Goal: Transaction & Acquisition: Purchase product/service

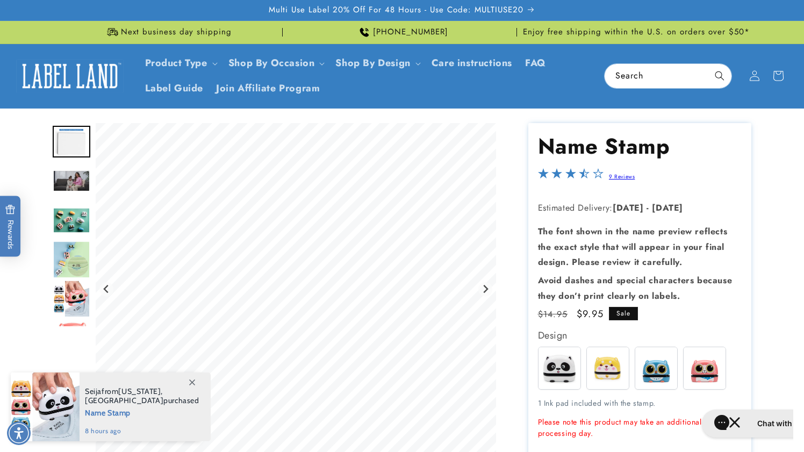
scroll to position [67, 0]
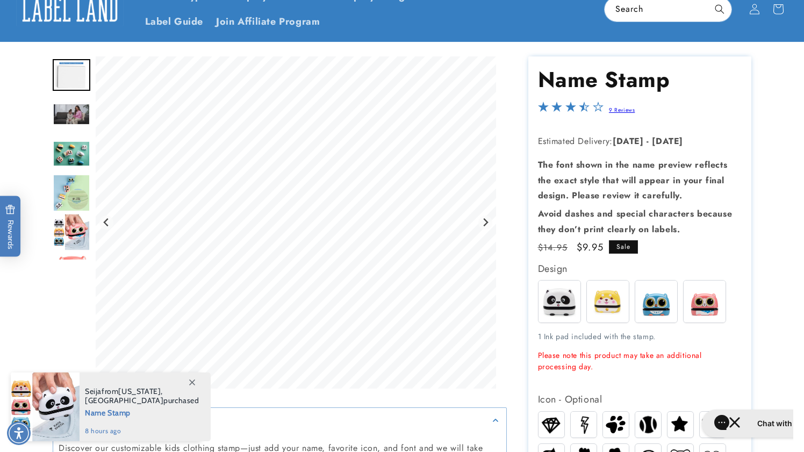
click at [65, 154] on img "Go to slide 4" at bounding box center [72, 154] width 38 height 26
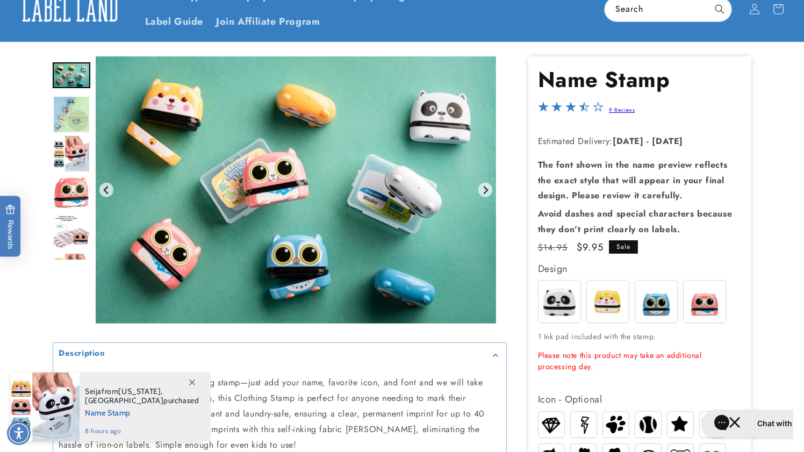
click at [67, 160] on img "Go to slide 6" at bounding box center [71, 154] width 37 height 38
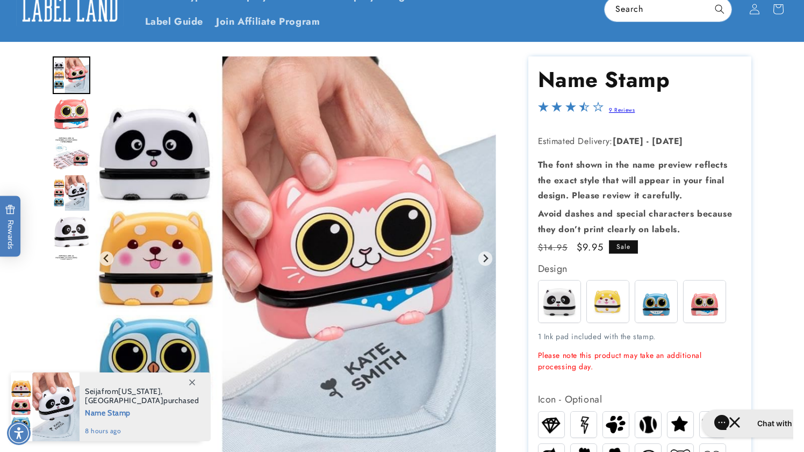
click at [69, 173] on div "Gallery Viewer" at bounding box center [72, 157] width 38 height 203
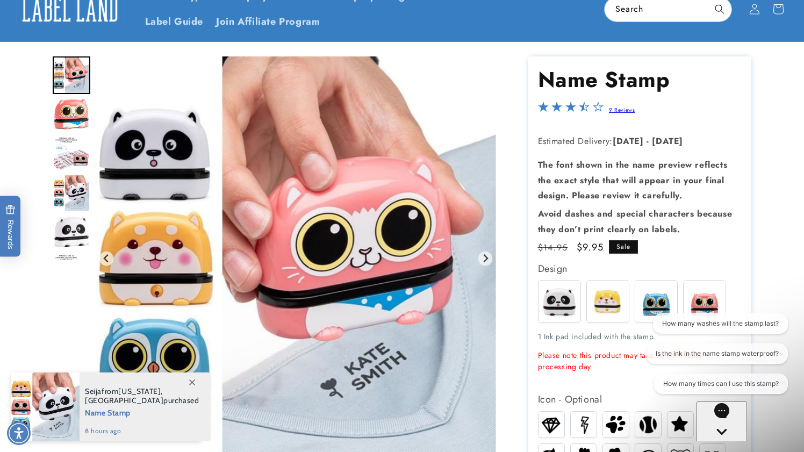
scroll to position [0, 0]
click at [67, 157] on img "Go to slide 8" at bounding box center [72, 154] width 38 height 34
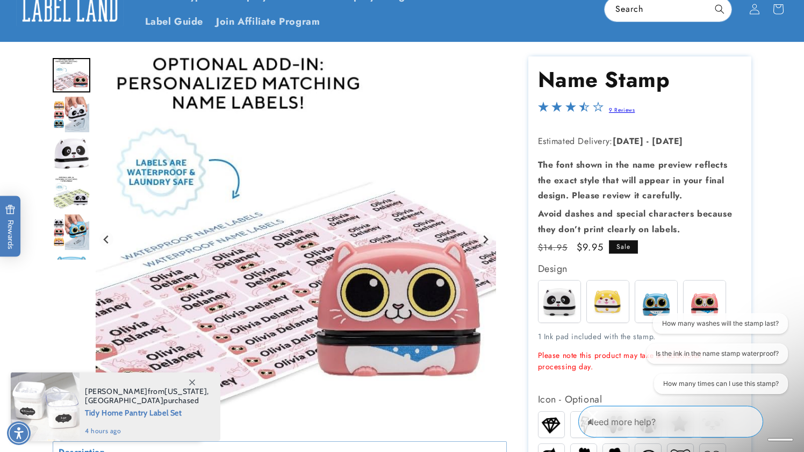
click at [68, 187] on img "Go to slide 11" at bounding box center [72, 193] width 38 height 34
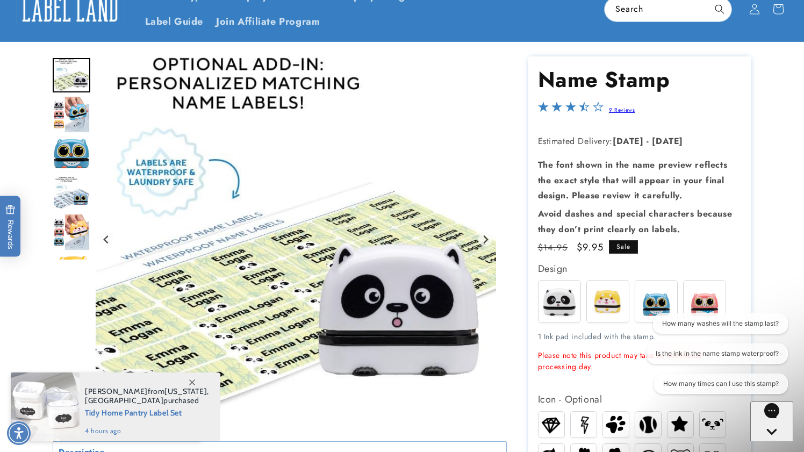
click at [68, 186] on img "Go to slide 14" at bounding box center [72, 193] width 38 height 34
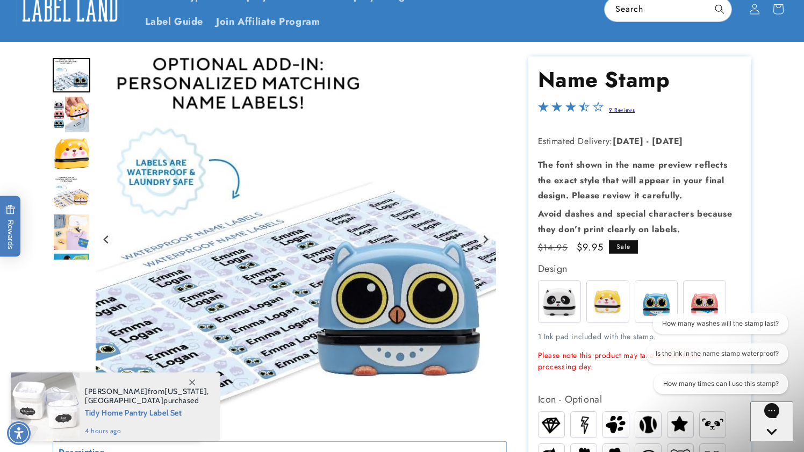
click at [68, 186] on img "Go to slide 17" at bounding box center [72, 193] width 38 height 34
